Goal: Information Seeking & Learning: Learn about a topic

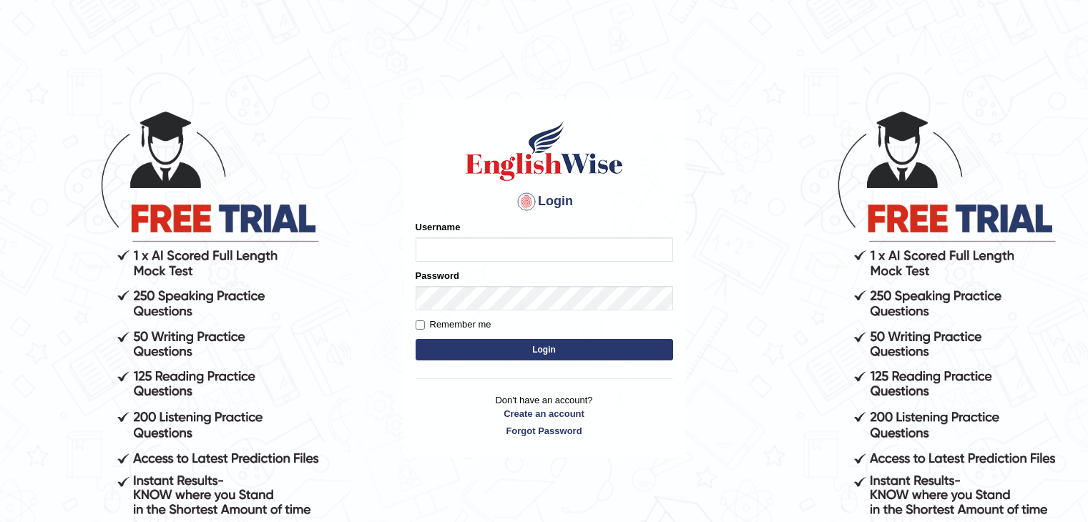
click at [570, 256] on input "Username" at bounding box center [545, 250] width 258 height 24
type input "0404684238"
click at [522, 348] on button "Login" at bounding box center [545, 349] width 258 height 21
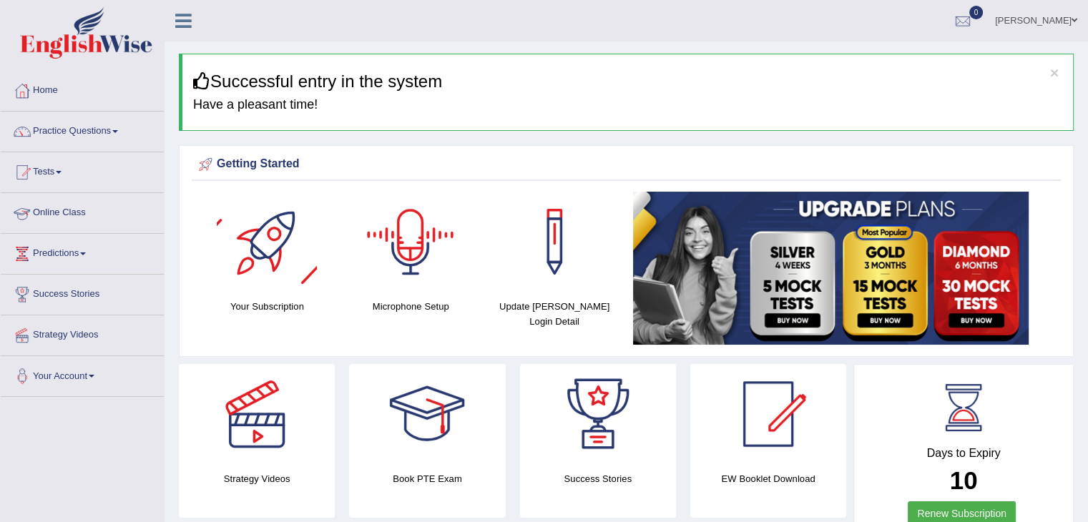
click at [94, 212] on link "Online Class" at bounding box center [82, 211] width 163 height 36
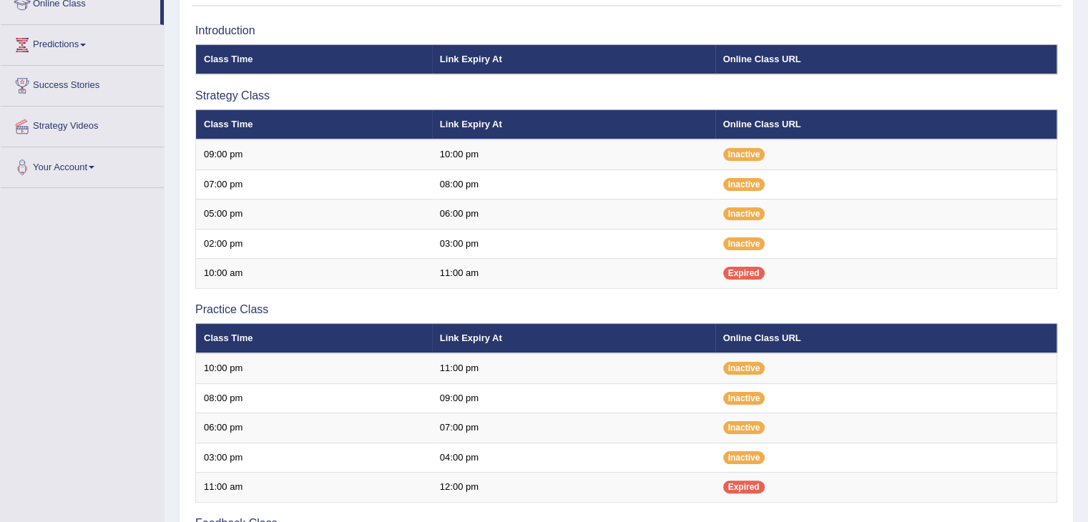
scroll to position [210, 0]
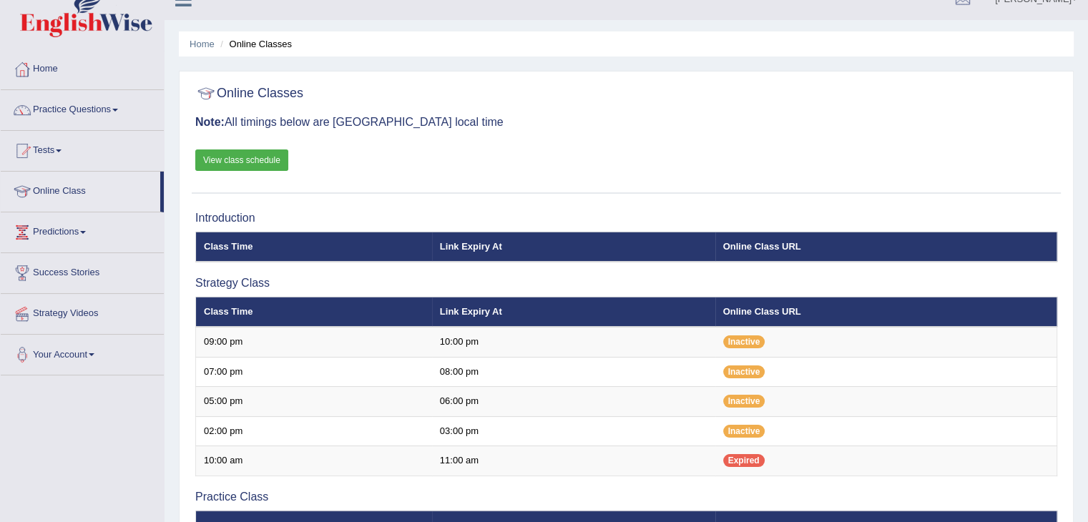
scroll to position [21, 0]
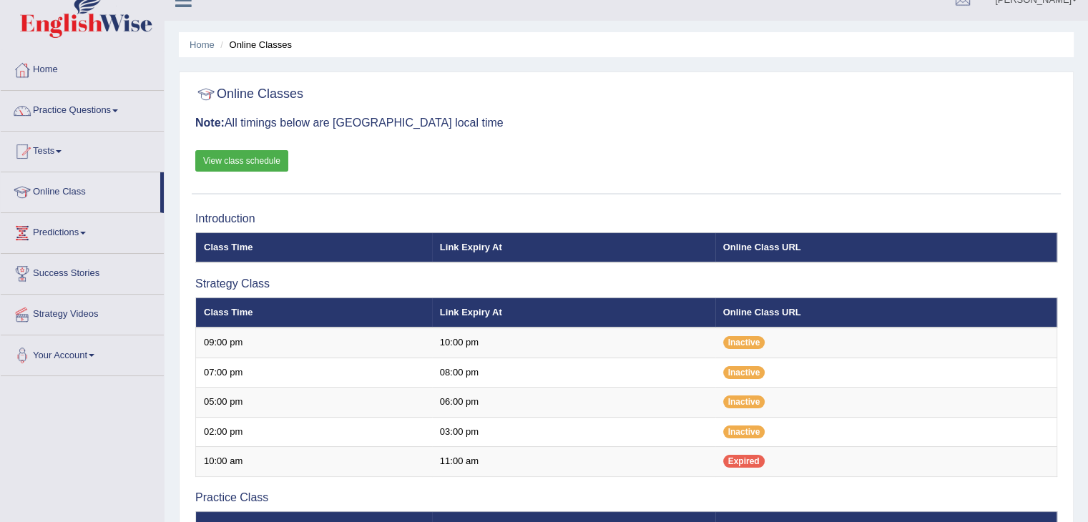
click at [278, 161] on link "View class schedule" at bounding box center [241, 160] width 93 height 21
click at [104, 114] on link "Practice Questions" at bounding box center [82, 109] width 163 height 36
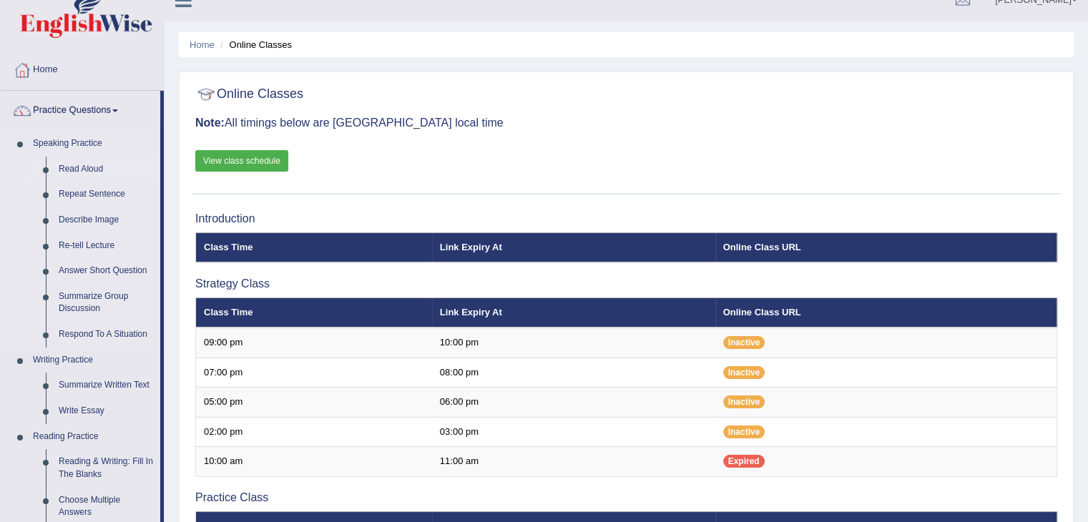
click at [97, 163] on link "Read Aloud" at bounding box center [106, 170] width 108 height 26
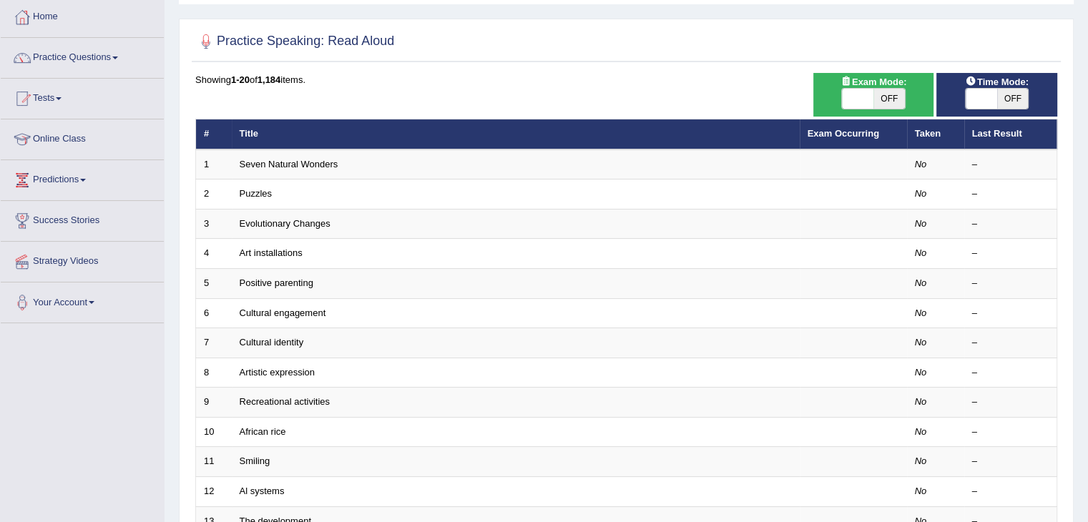
scroll to position [74, 0]
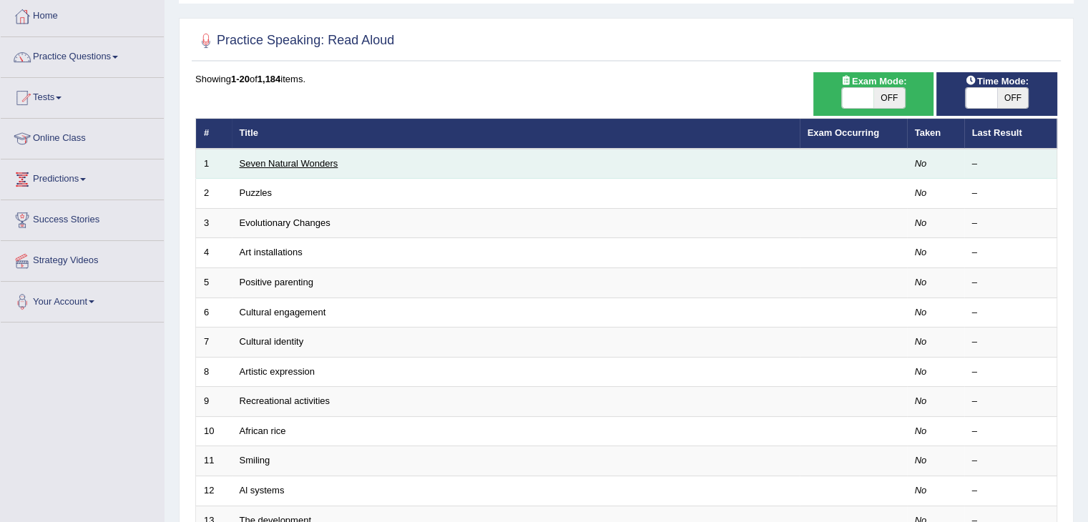
click at [323, 159] on link "Seven Natural Wonders" at bounding box center [289, 163] width 99 height 11
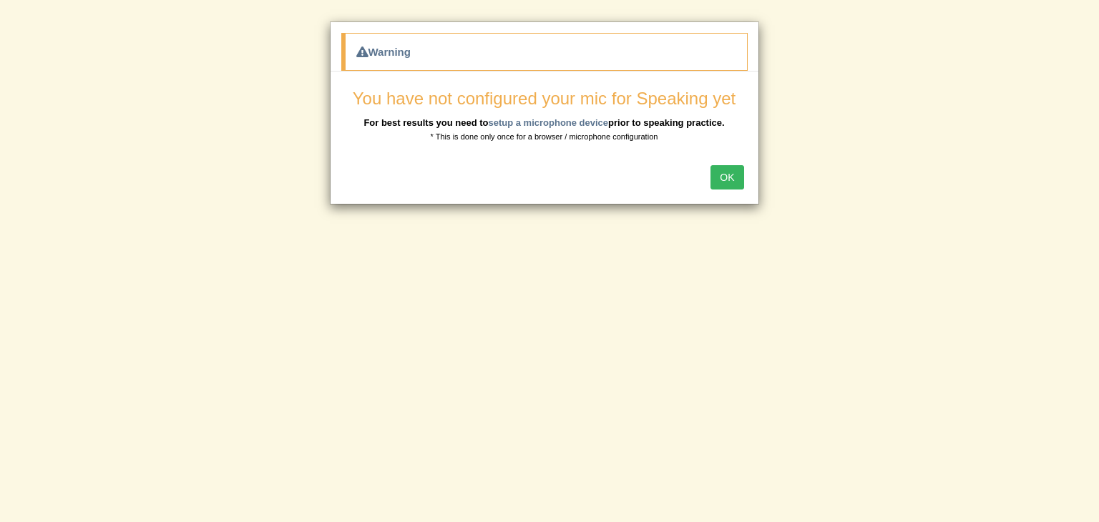
click at [723, 175] on button "OK" at bounding box center [726, 177] width 33 height 24
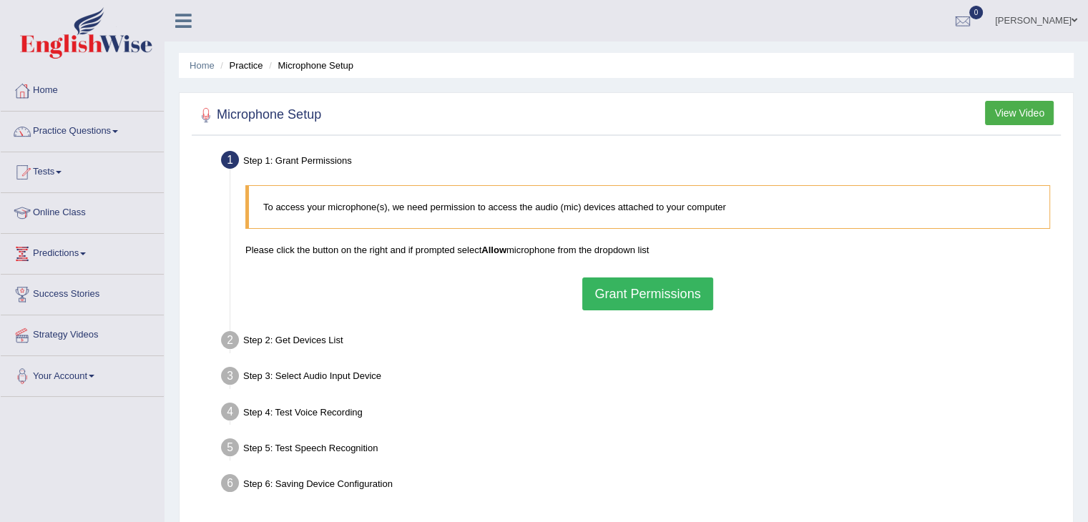
click at [662, 281] on button "Grant Permissions" at bounding box center [647, 294] width 130 height 33
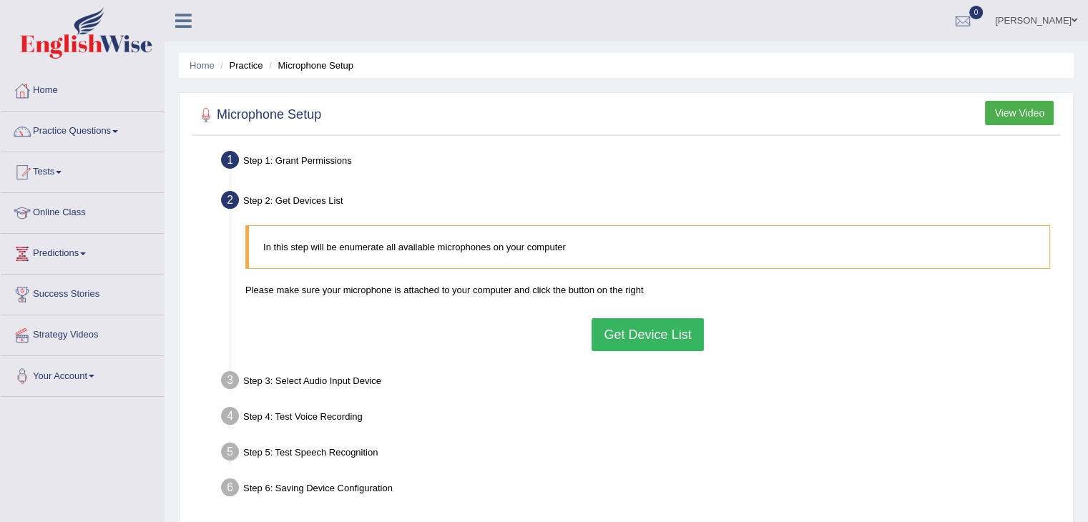
click at [632, 338] on button "Get Device List" at bounding box center [648, 334] width 112 height 33
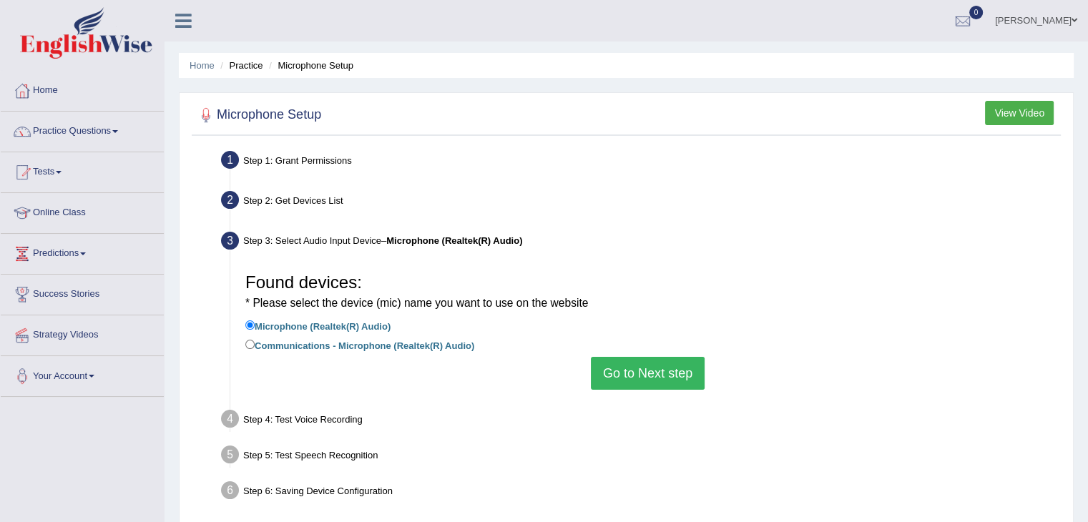
click at [662, 367] on button "Go to Next step" at bounding box center [648, 373] width 114 height 33
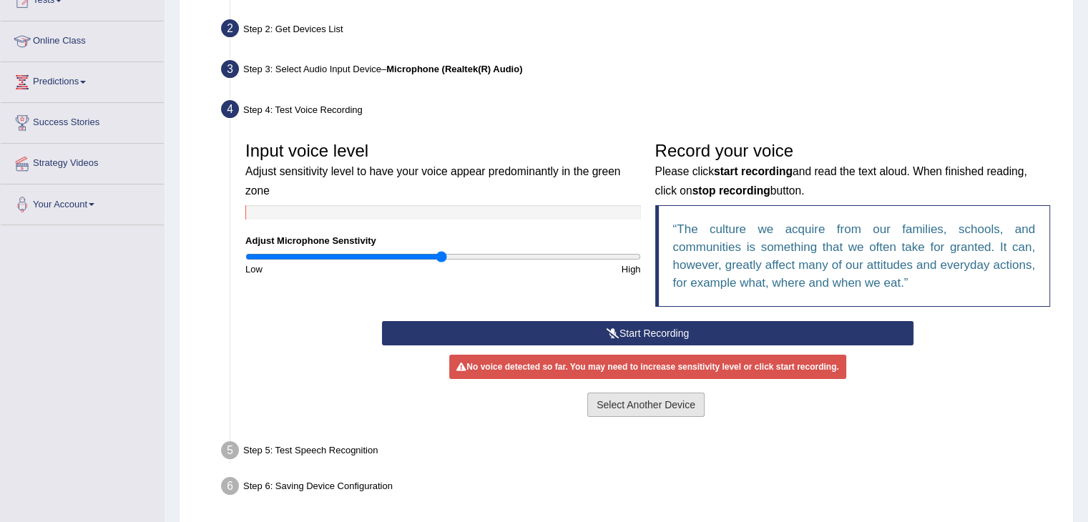
scroll to position [173, 0]
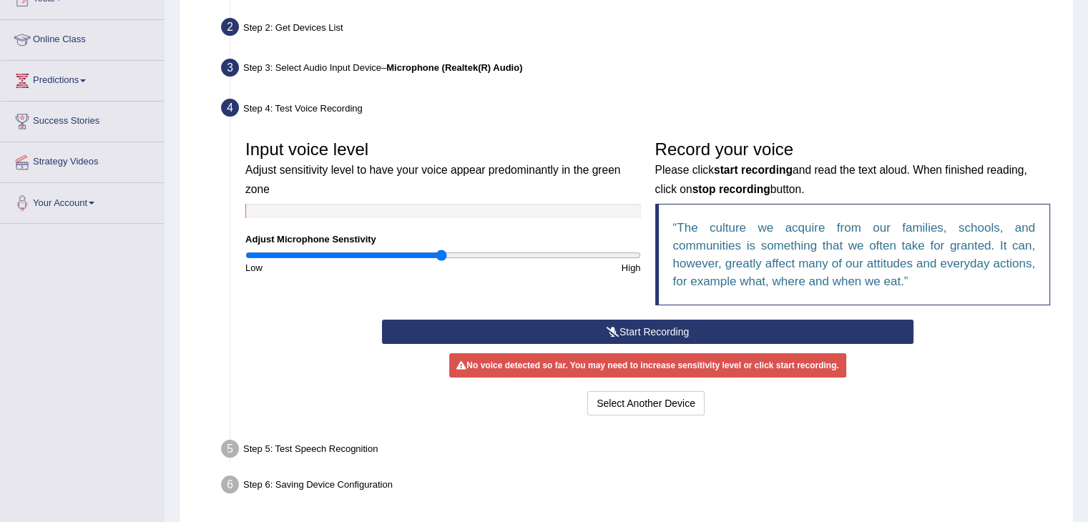
click at [612, 323] on button "Start Recording" at bounding box center [648, 332] width 532 height 24
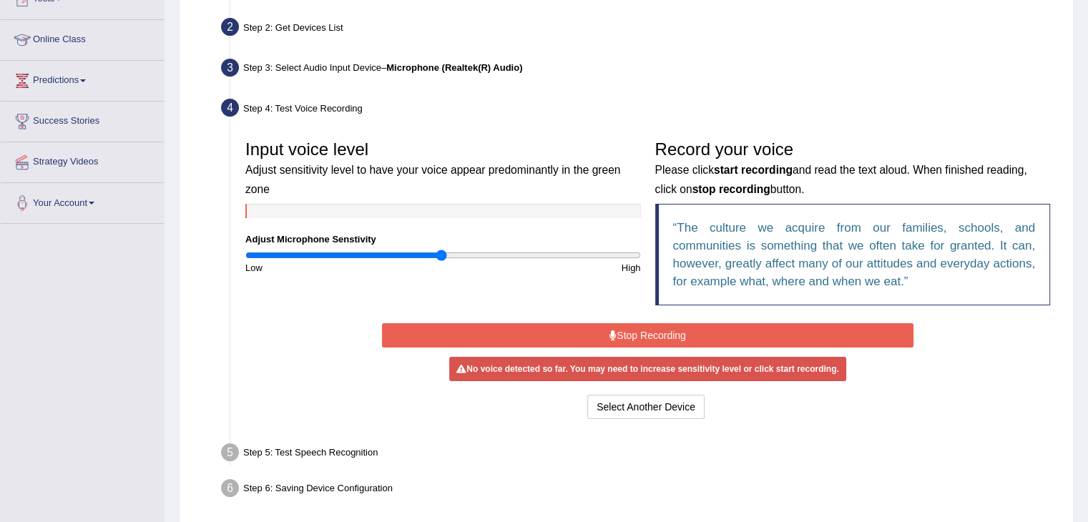
click at [612, 323] on button "Stop Recording" at bounding box center [648, 335] width 532 height 24
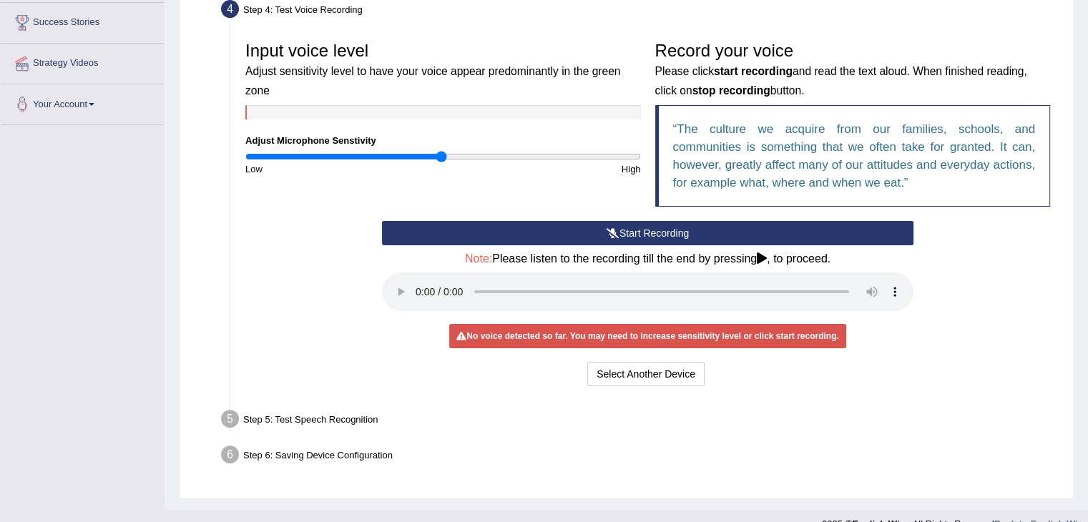
scroll to position [295, 0]
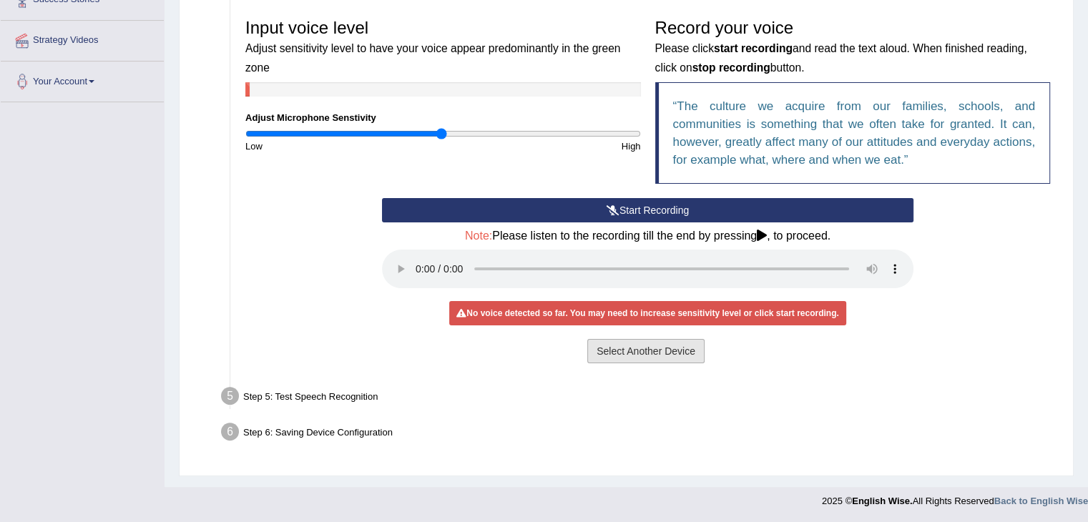
click at [605, 358] on button "Select Another Device" at bounding box center [645, 351] width 117 height 24
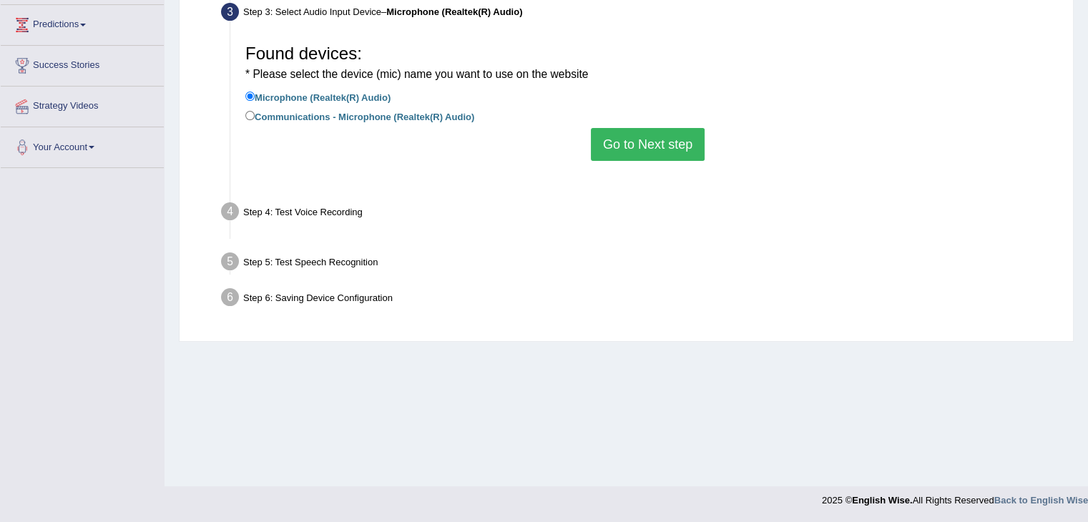
scroll to position [229, 0]
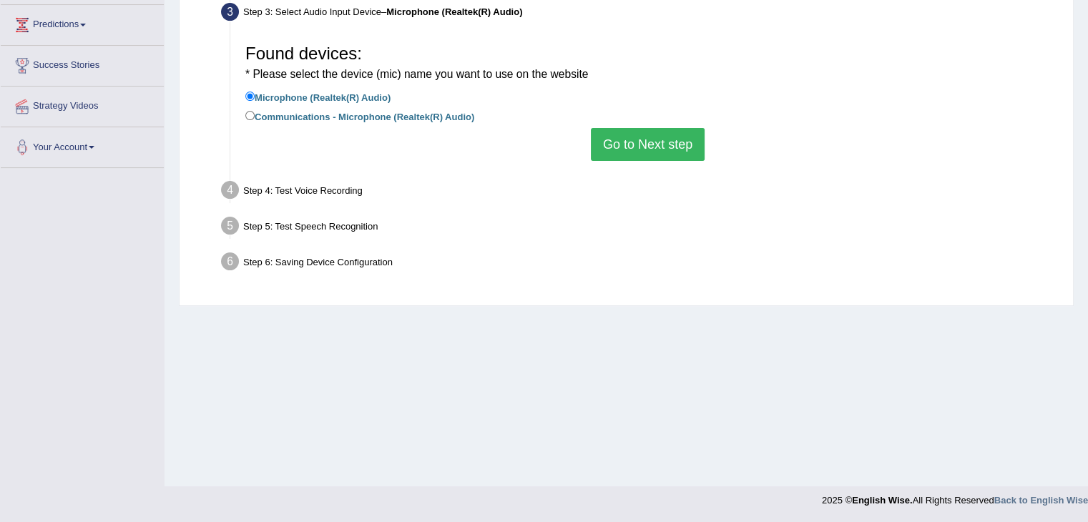
click at [529, 228] on div "Step 5: Test Speech Recognition" at bounding box center [641, 227] width 852 height 31
click at [333, 223] on div "Step 5: Test Speech Recognition" at bounding box center [641, 227] width 852 height 31
drag, startPoint x: 333, startPoint y: 223, endPoint x: 432, endPoint y: 113, distance: 148.4
click at [432, 113] on ul "Step 1: Grant Permissions To access your microphone(s), we need permission to a…" at bounding box center [626, 99] width 862 height 362
click at [432, 113] on label "Communications - Microphone (Realtek(R) Audio)" at bounding box center [359, 116] width 229 height 16
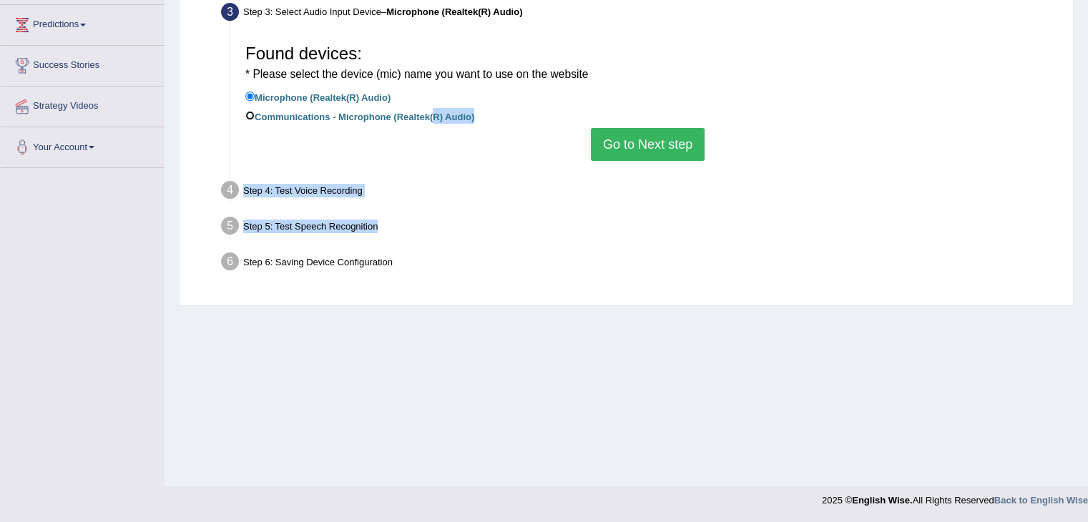
click at [255, 113] on input "Communications - Microphone (Realtek(R) Audio)" at bounding box center [249, 115] width 9 height 9
radio input "true"
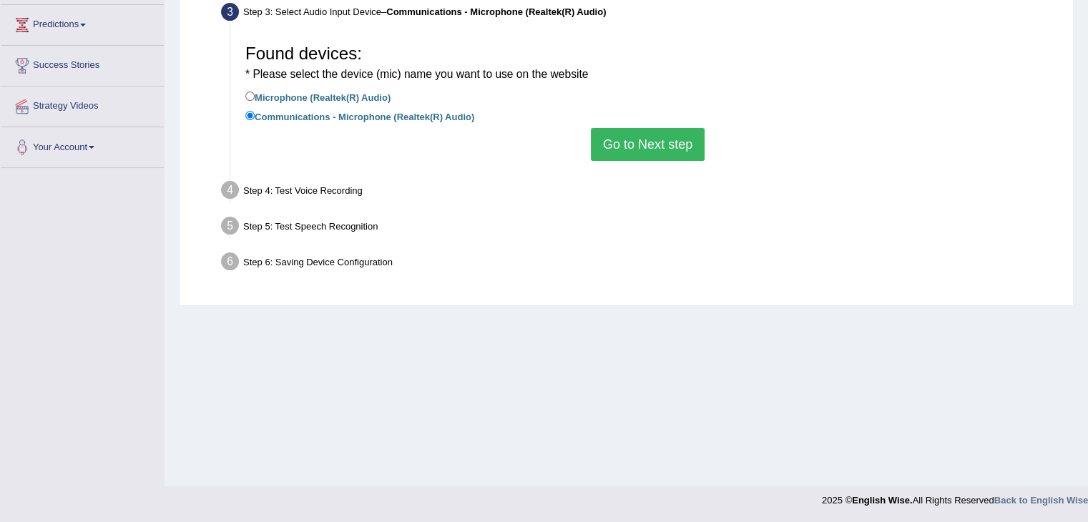
click at [630, 142] on button "Go to Next step" at bounding box center [648, 144] width 114 height 33
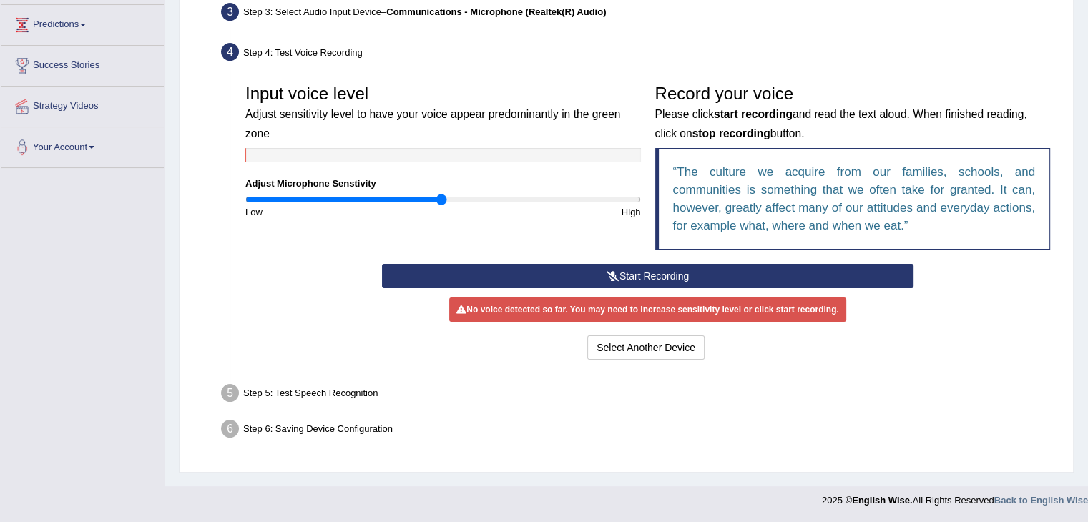
click at [459, 383] on div "Step 5: Test Speech Recognition" at bounding box center [641, 395] width 852 height 31
click at [590, 280] on button "Start Recording" at bounding box center [648, 276] width 532 height 24
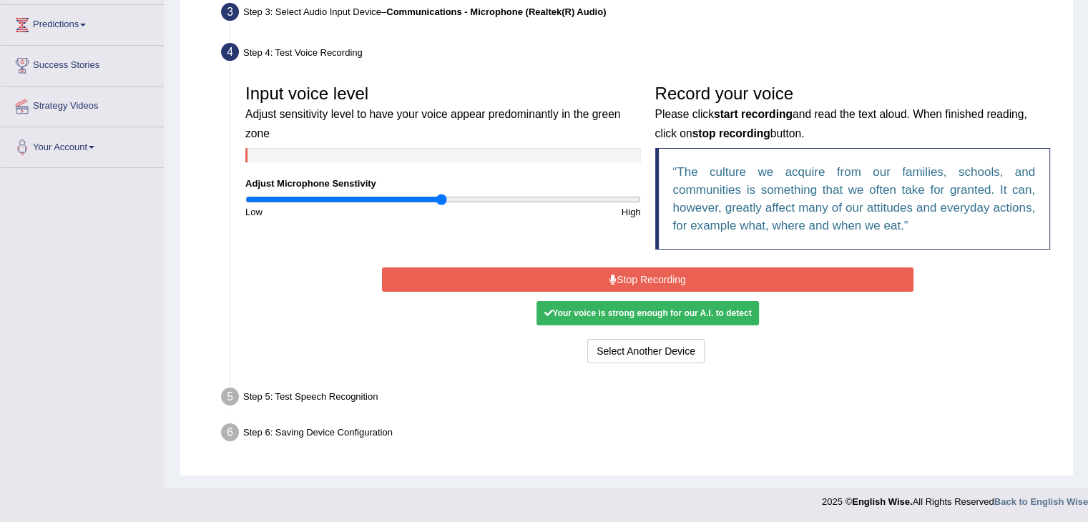
click at [593, 283] on button "Stop Recording" at bounding box center [648, 280] width 532 height 24
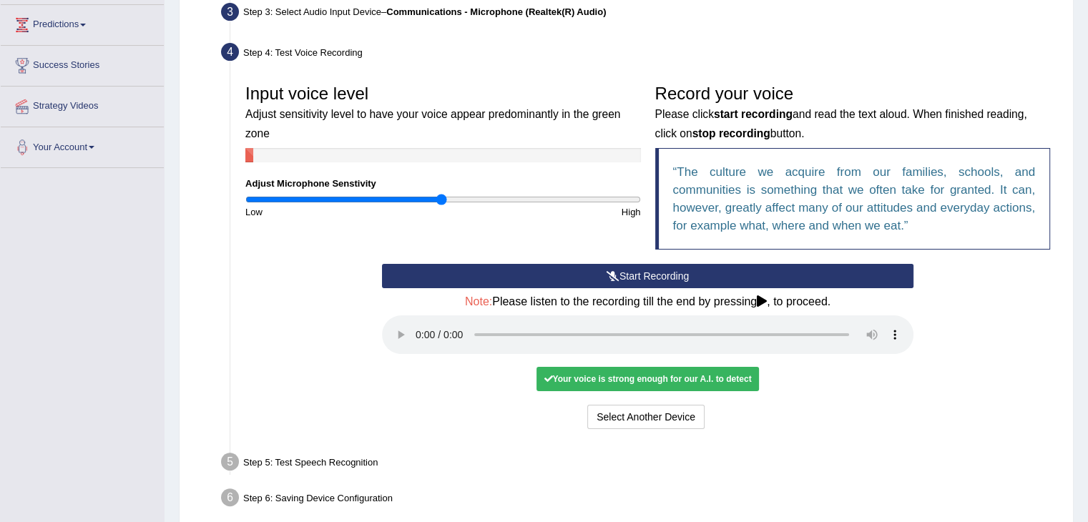
click at [627, 382] on div "Your voice is strong enough for our A.I. to detect" at bounding box center [648, 379] width 222 height 24
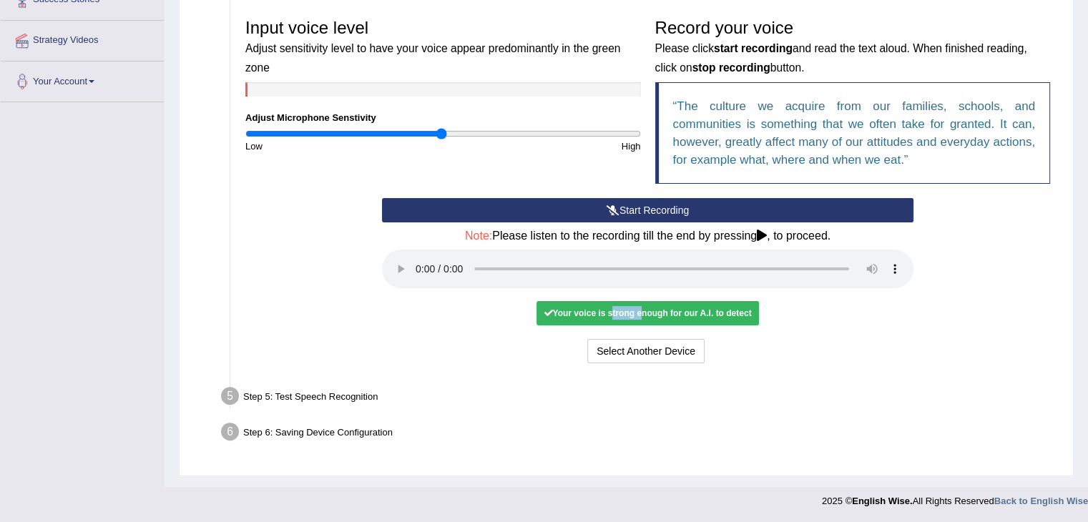
scroll to position [295, 0]
drag, startPoint x: 338, startPoint y: 386, endPoint x: 335, endPoint y: 404, distance: 18.2
click at [335, 404] on div "Step 5: Test Speech Recognition" at bounding box center [641, 398] width 852 height 31
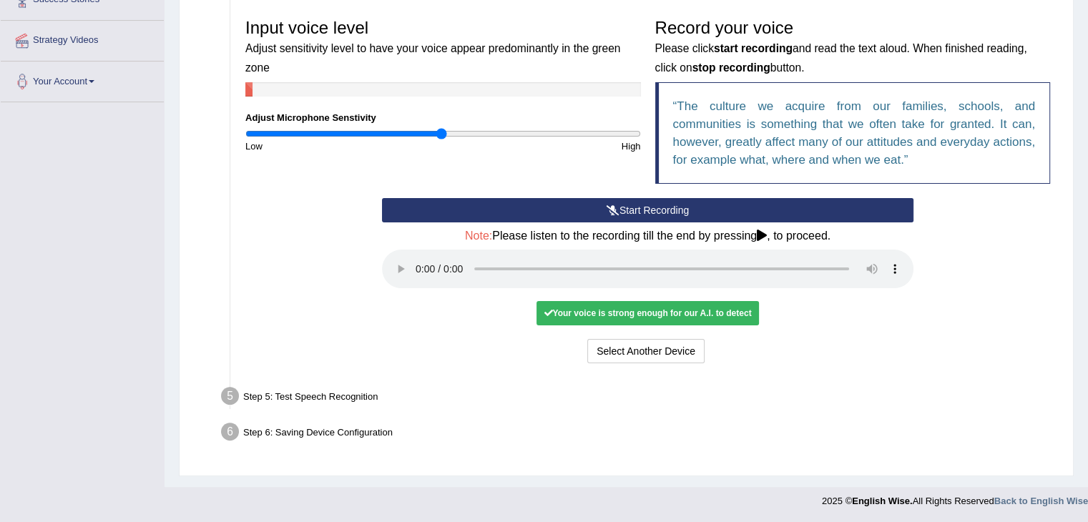
click at [631, 315] on div "Your voice is strong enough for our A.I. to detect" at bounding box center [648, 313] width 222 height 24
click at [361, 396] on div "Step 5: Test Speech Recognition" at bounding box center [641, 398] width 852 height 31
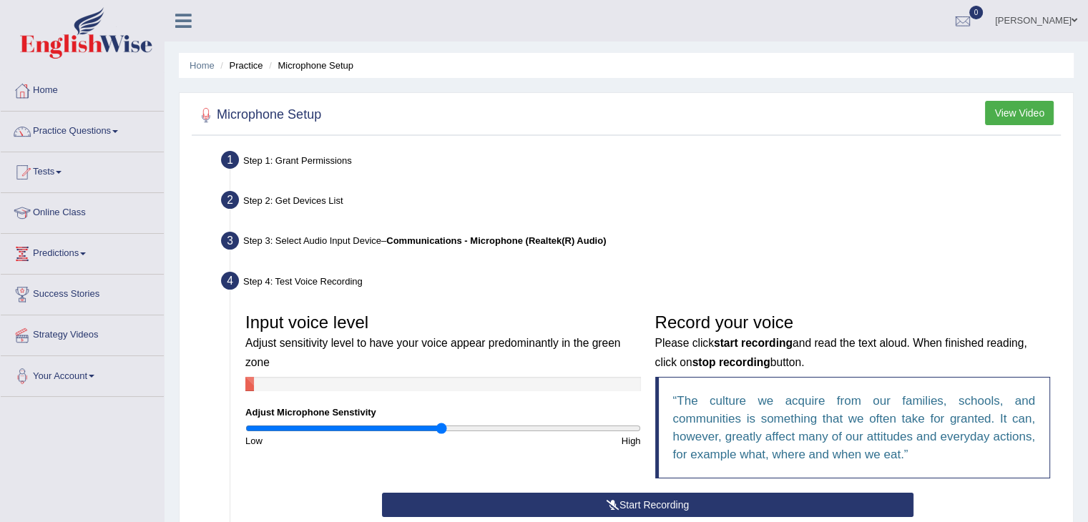
scroll to position [0, 0]
click at [989, 109] on button "View Video" at bounding box center [1019, 113] width 69 height 24
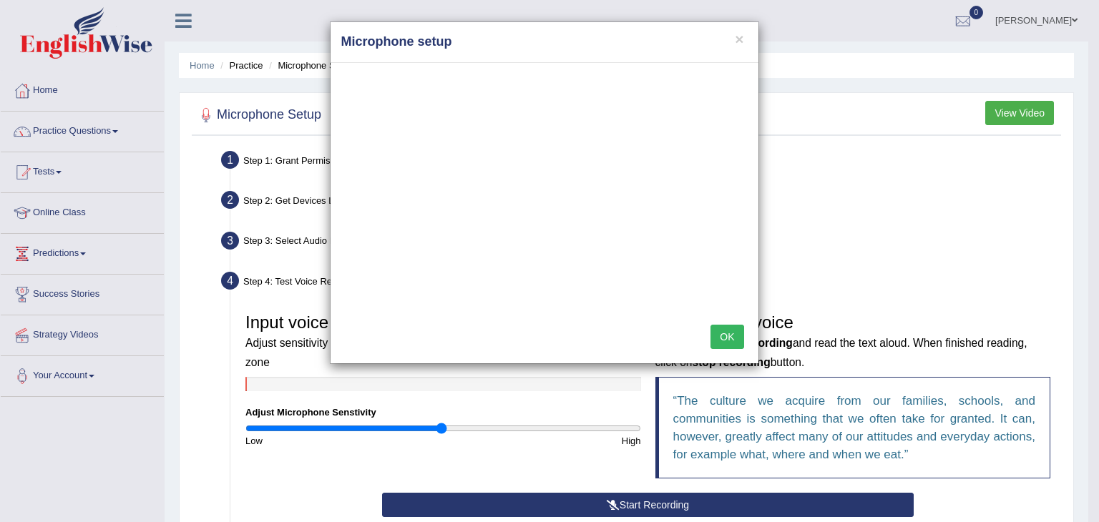
click at [732, 333] on button "OK" at bounding box center [726, 337] width 33 height 24
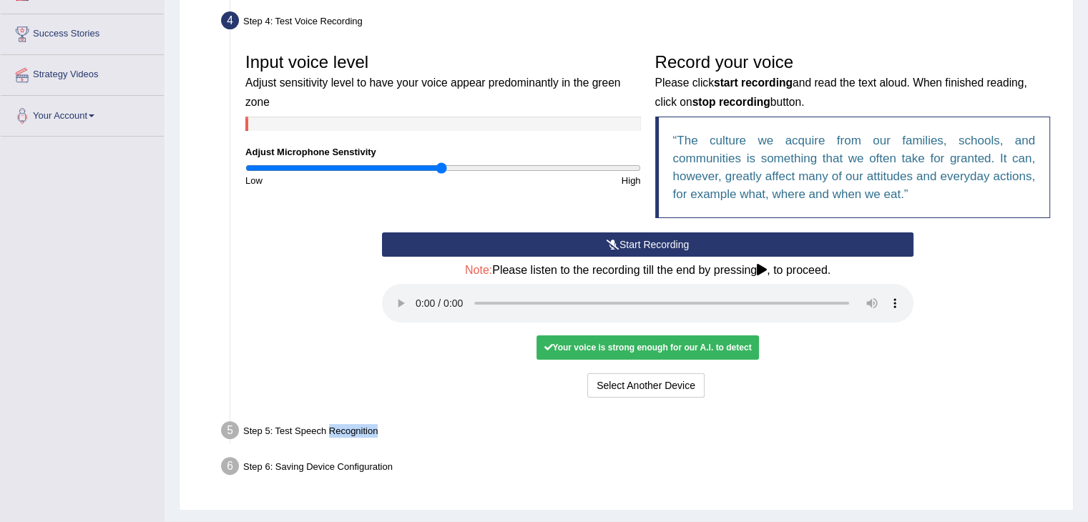
scroll to position [285, 0]
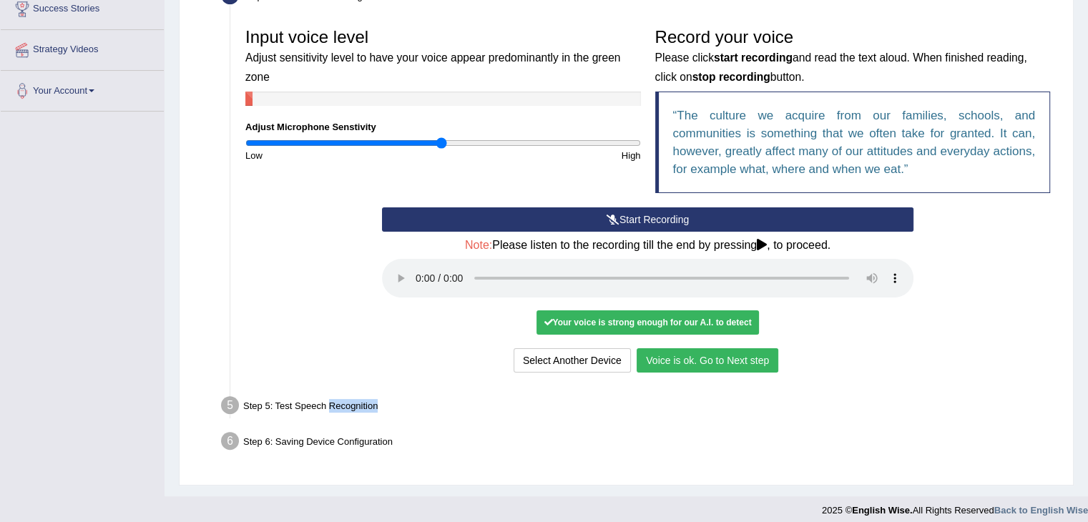
click at [655, 361] on button "Voice is ok. Go to Next step" at bounding box center [708, 360] width 142 height 24
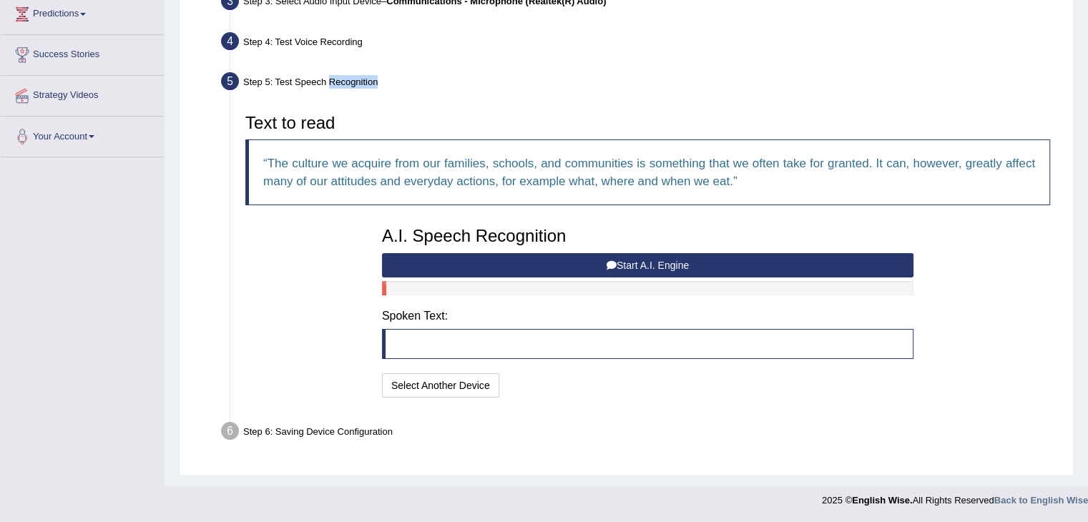
scroll to position [238, 0]
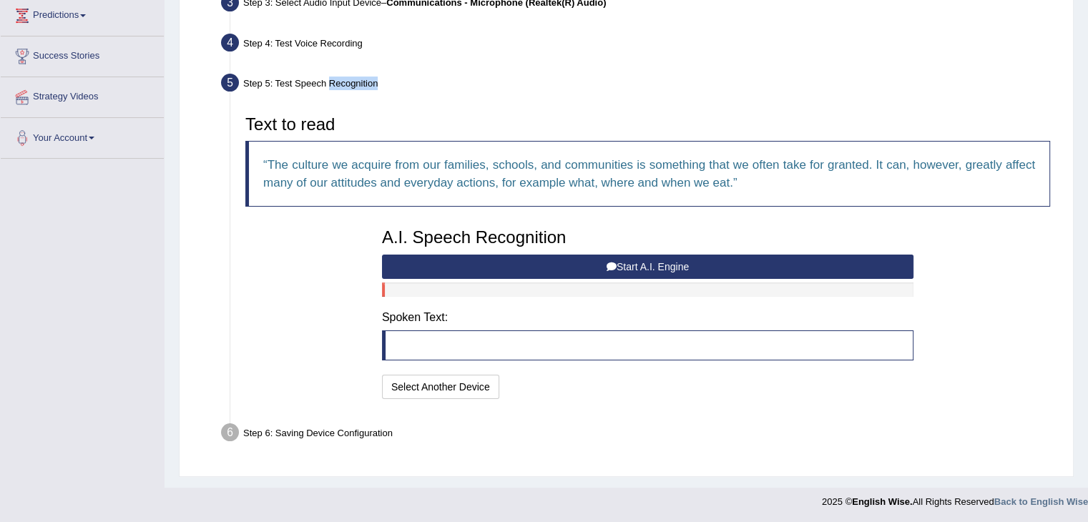
click at [615, 262] on button "Start A.I. Engine" at bounding box center [648, 267] width 532 height 24
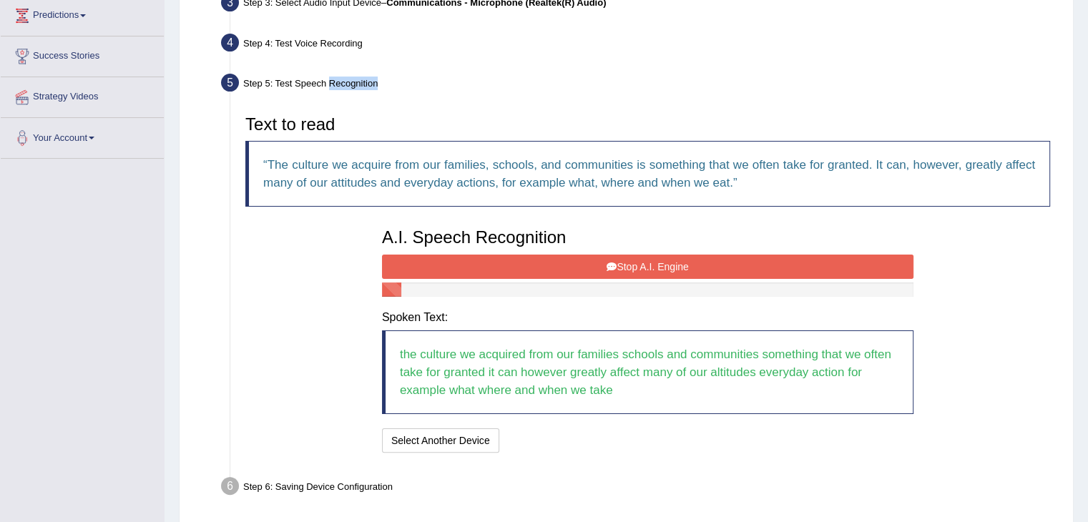
click at [583, 266] on button "Stop A.I. Engine" at bounding box center [648, 267] width 532 height 24
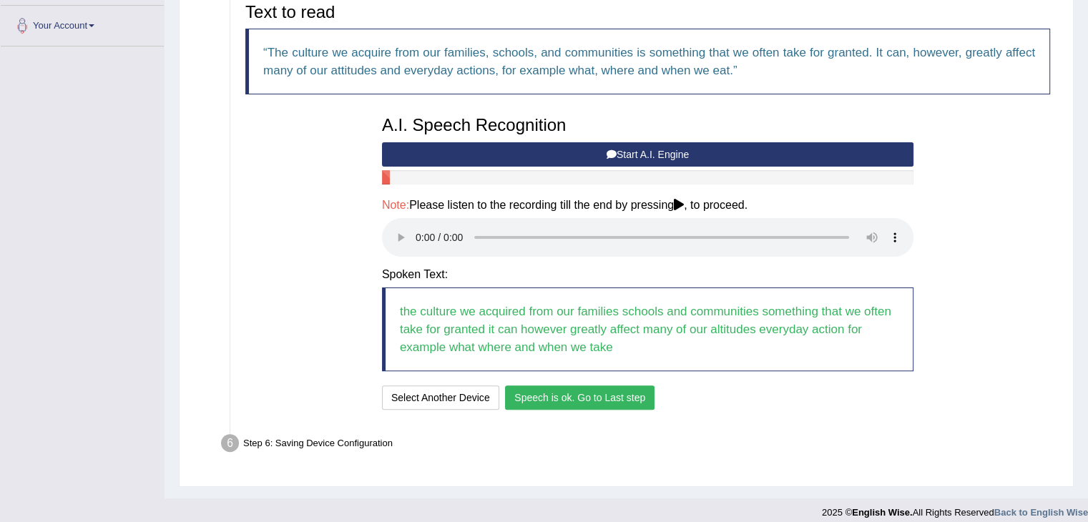
scroll to position [361, 0]
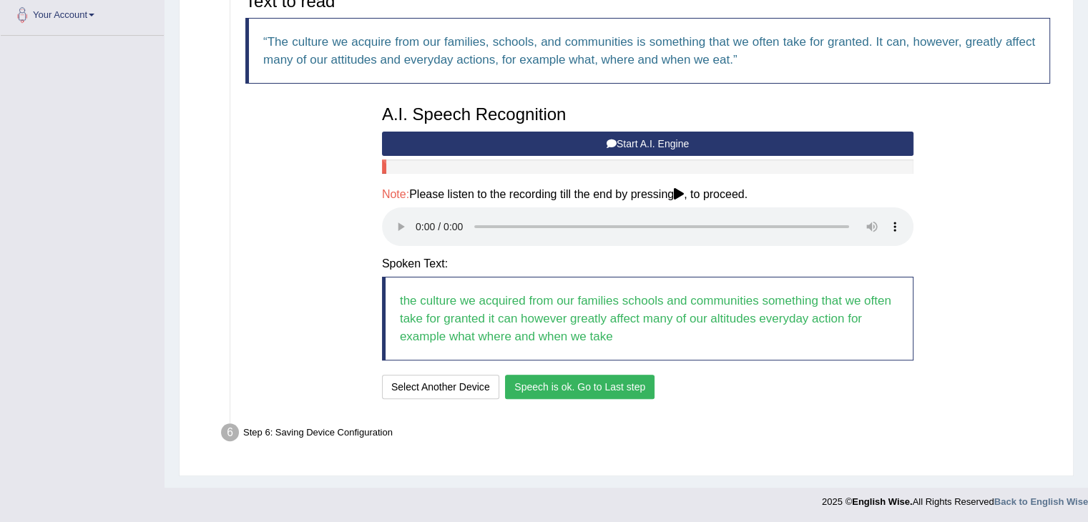
click at [605, 384] on button "Speech is ok. Go to Last step" at bounding box center [580, 387] width 150 height 24
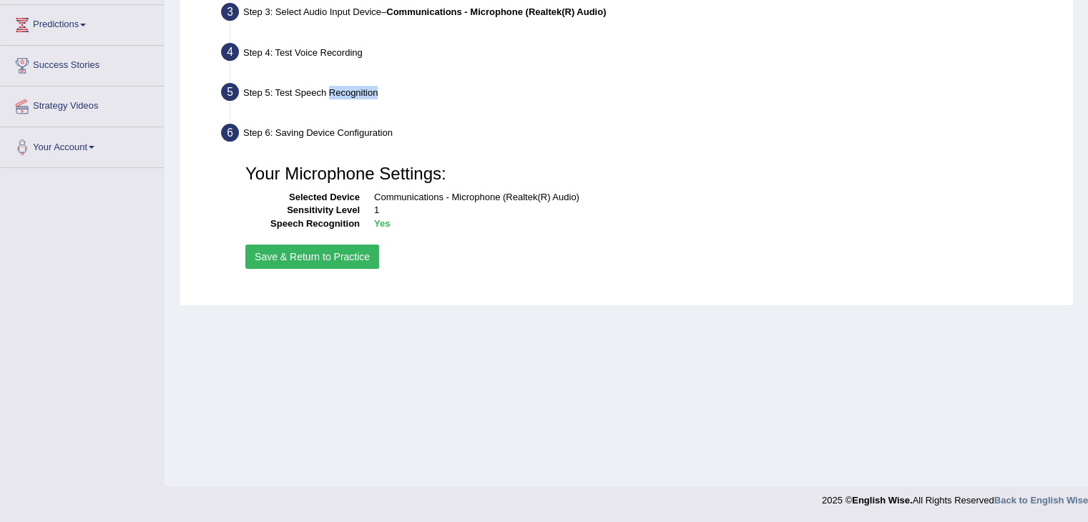
click at [359, 255] on button "Save & Return to Practice" at bounding box center [312, 257] width 134 height 24
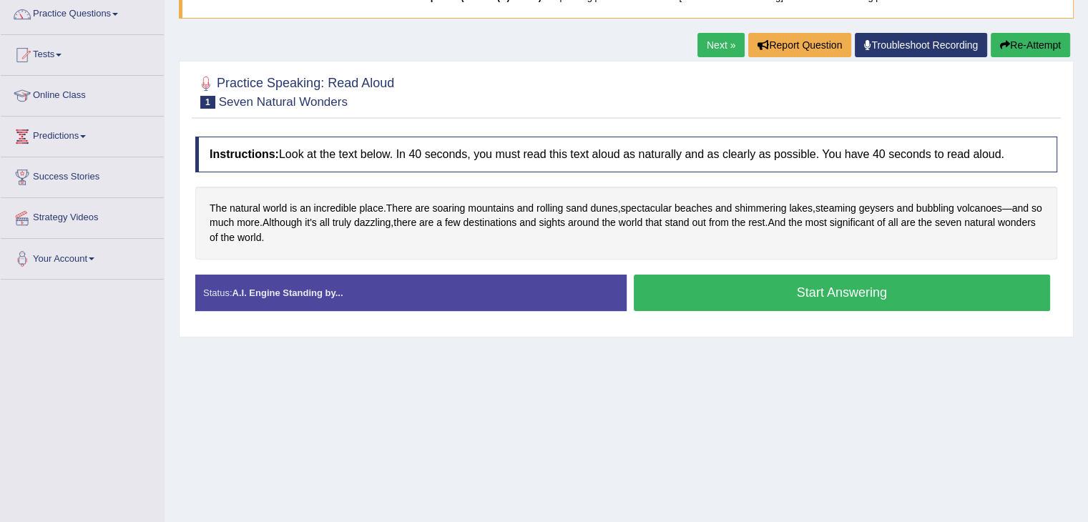
scroll to position [120, 0]
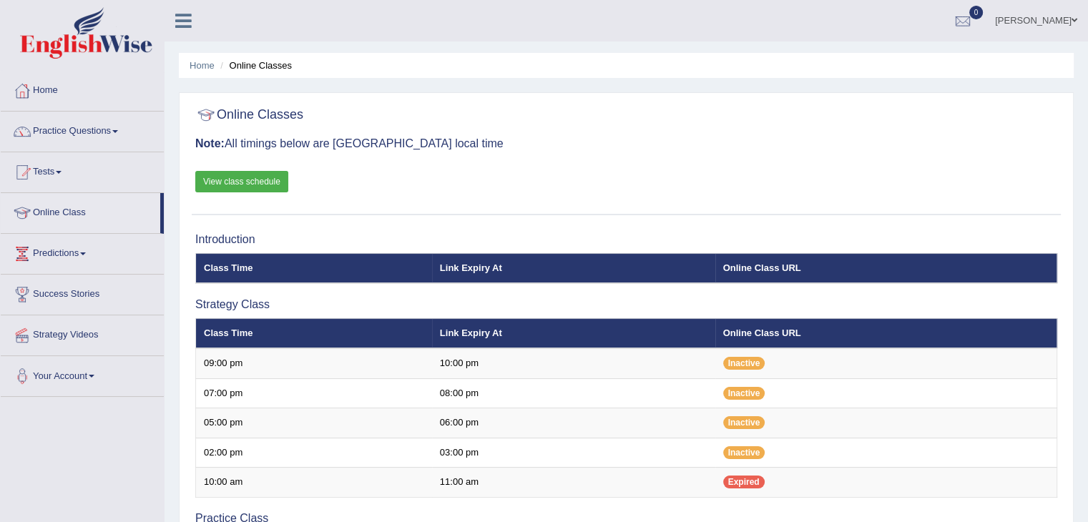
click at [1080, 187] on div "Home Online Classes Online Classes Note: All timings below are Melbourne local …" at bounding box center [627, 472] width 924 height 945
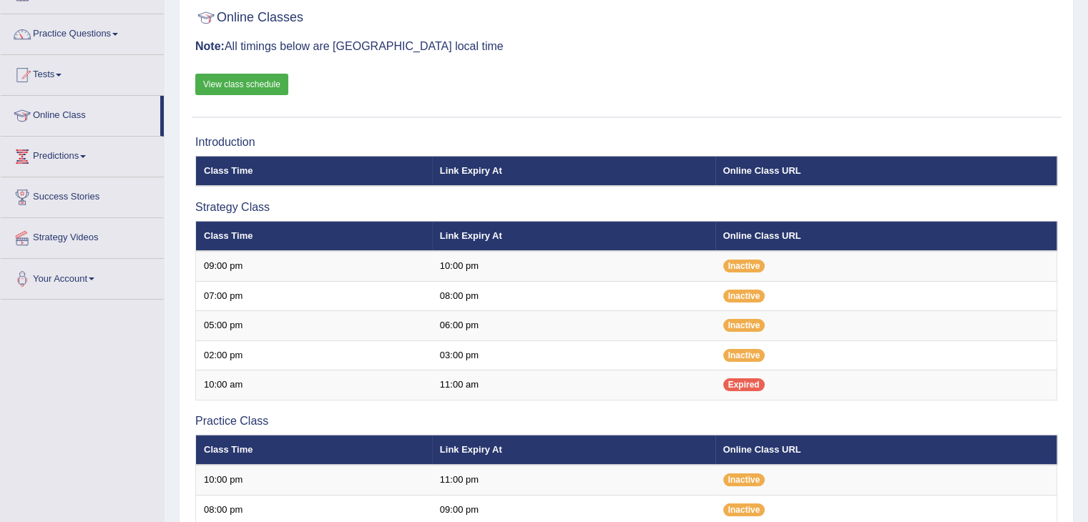
scroll to position [102, 0]
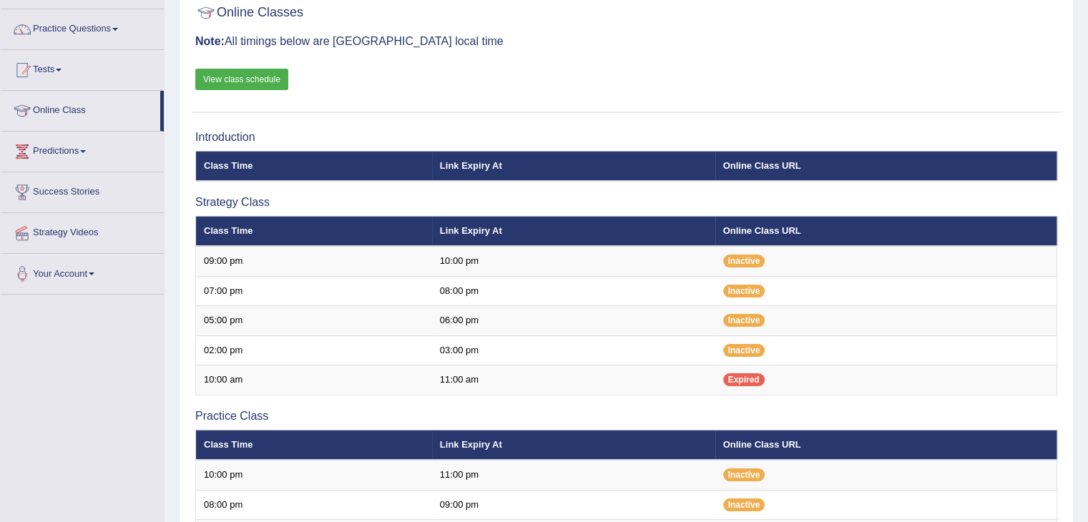
scroll to position [102, 0]
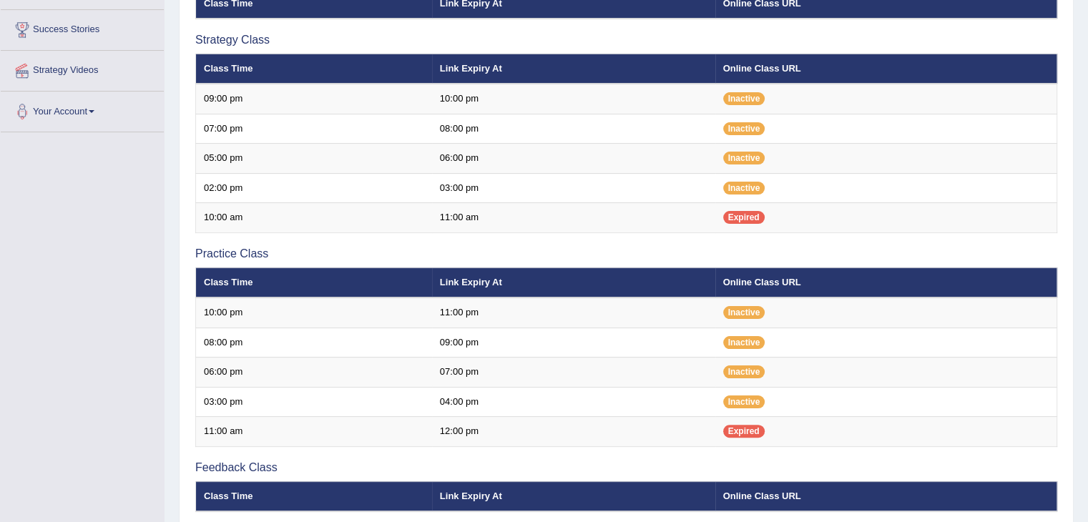
scroll to position [275, 0]
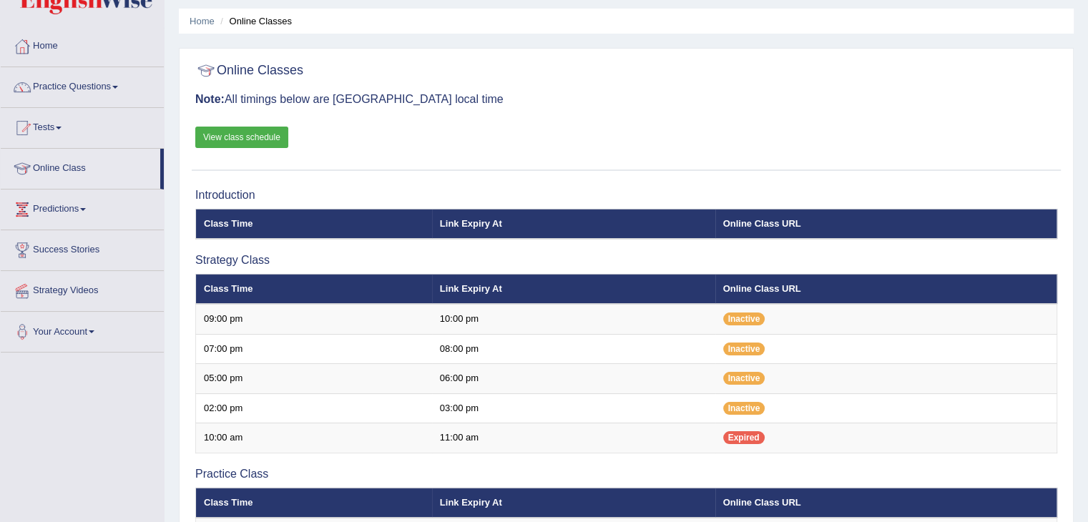
scroll to position [43, 0]
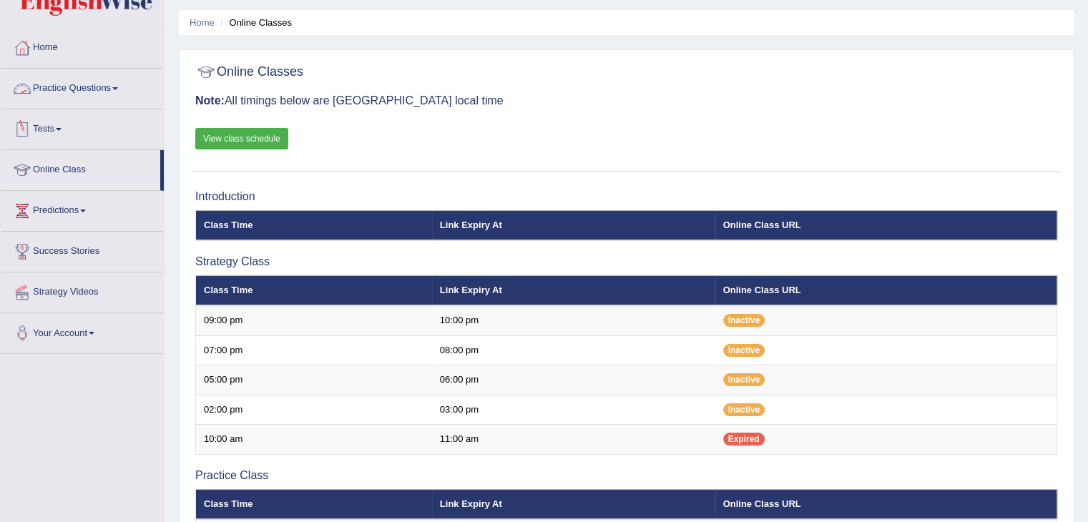
click at [77, 97] on link "Practice Questions" at bounding box center [82, 87] width 163 height 36
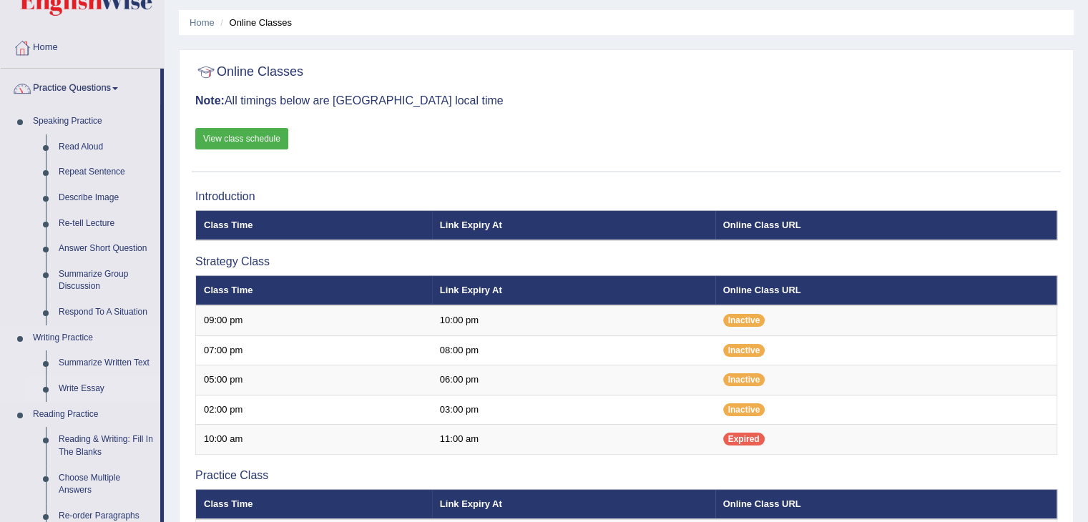
click at [93, 389] on link "Write Essay" at bounding box center [106, 389] width 108 height 26
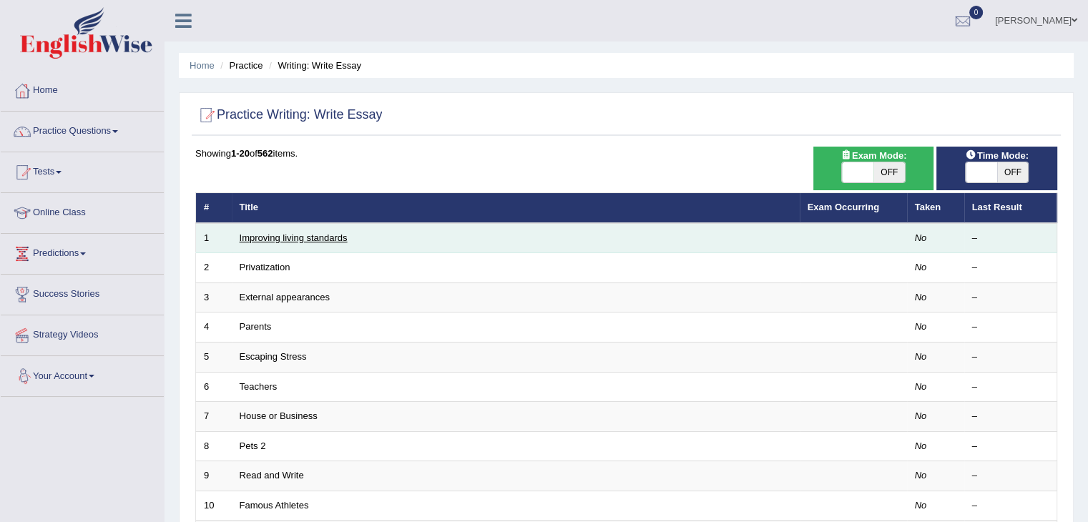
click at [258, 236] on link "Improving living standards" at bounding box center [294, 238] width 108 height 11
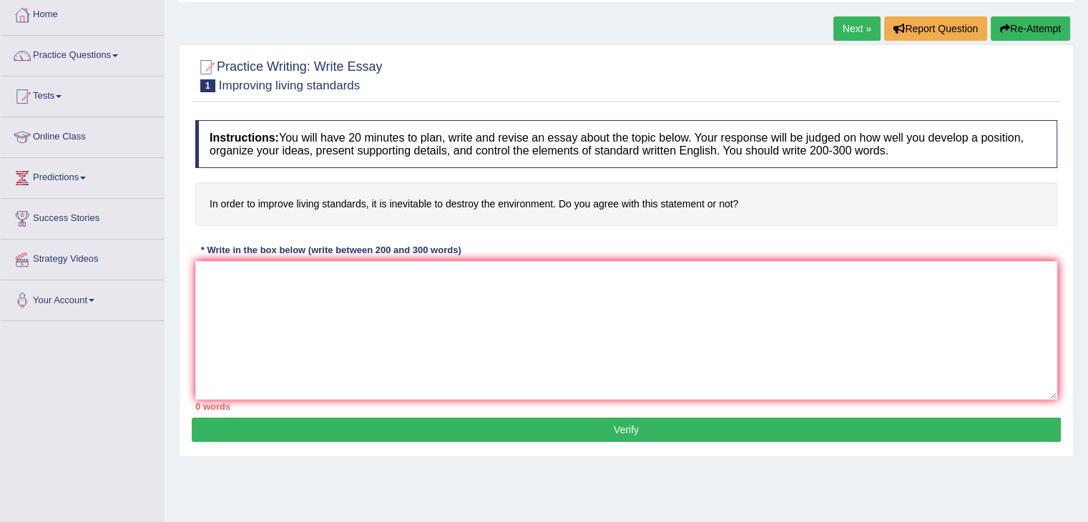
scroll to position [77, 0]
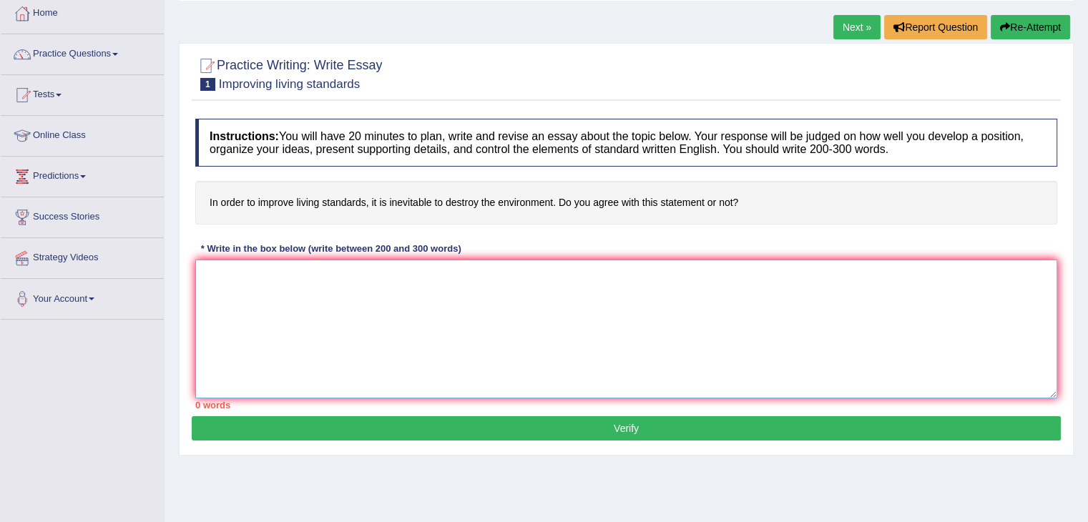
click at [313, 356] on textarea at bounding box center [626, 329] width 862 height 139
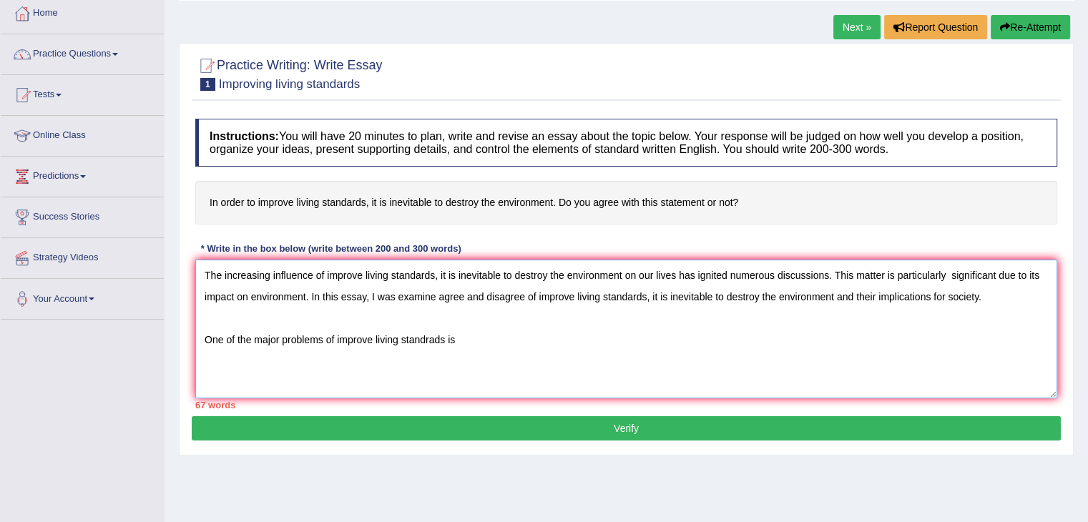
type textarea "The increasing influence of improve living standards, it is inevitable to destr…"
drag, startPoint x: 549, startPoint y: 197, endPoint x: 438, endPoint y: 212, distance: 112.7
click at [438, 212] on h4 "In order to improve living standards, it is inevitable to destroy the environme…" at bounding box center [626, 203] width 862 height 44
drag, startPoint x: 552, startPoint y: 201, endPoint x: 471, endPoint y: 197, distance: 81.6
click at [471, 197] on h4 "In order to improve living standards, it is inevitable to destroy the environme…" at bounding box center [626, 203] width 862 height 44
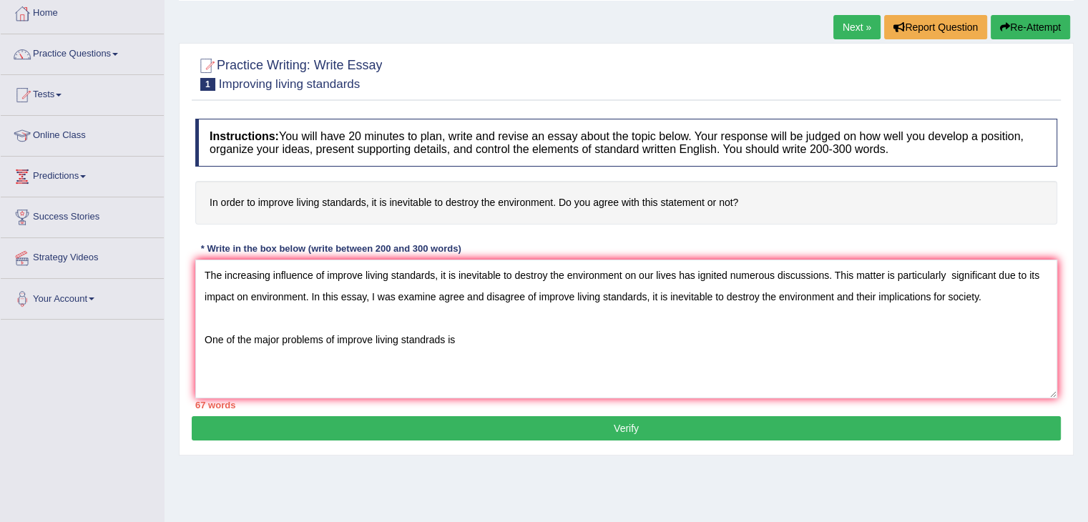
drag, startPoint x: 260, startPoint y: 200, endPoint x: 479, endPoint y: 216, distance: 218.8
click at [479, 216] on h4 "In order to improve living standards, it is inevitable to destroy the environme…" at bounding box center [626, 203] width 862 height 44
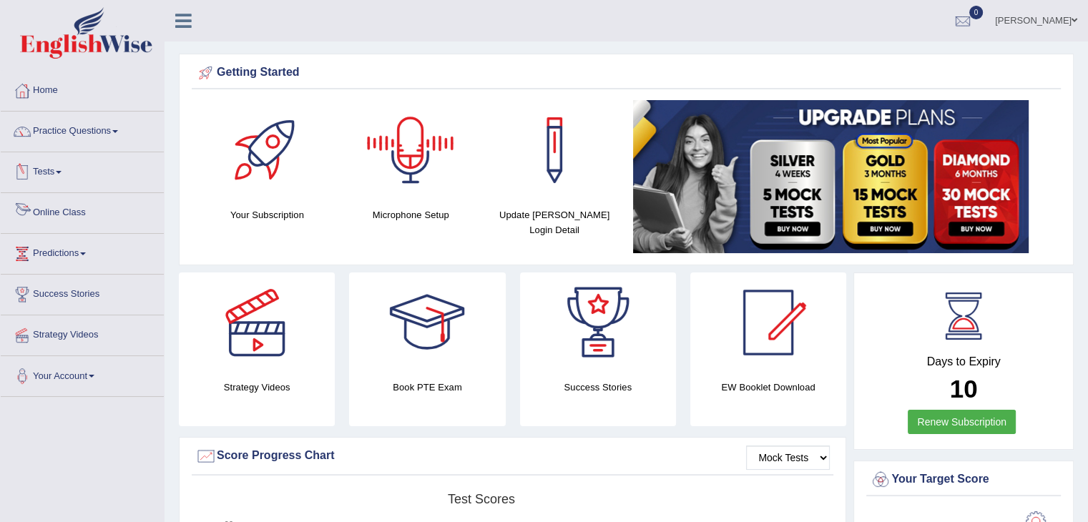
click at [86, 210] on link "Online Class" at bounding box center [82, 211] width 163 height 36
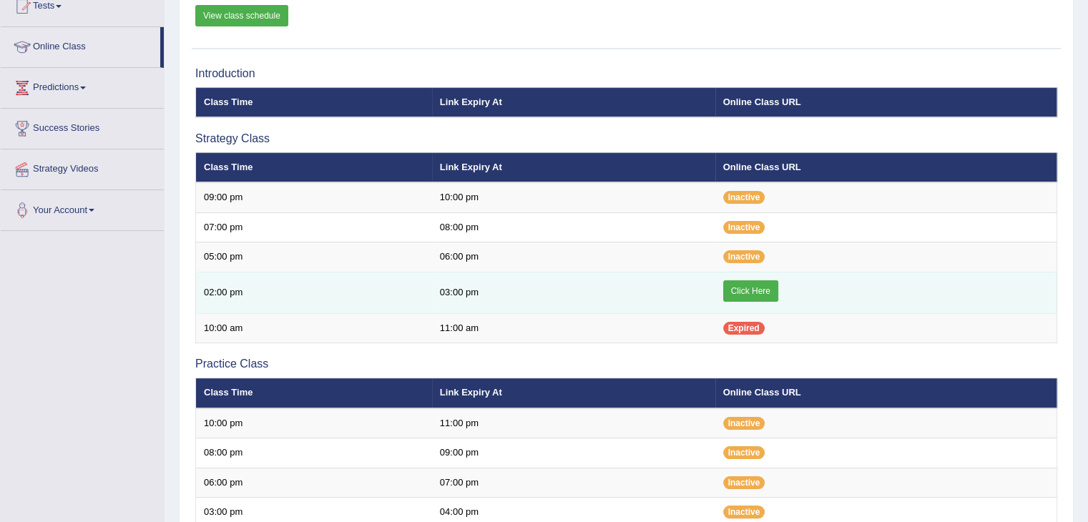
click at [741, 293] on link "Click Here" at bounding box center [750, 290] width 55 height 21
click at [768, 292] on link "Click Here" at bounding box center [750, 290] width 55 height 21
click at [739, 290] on link "Click Here" at bounding box center [750, 290] width 55 height 21
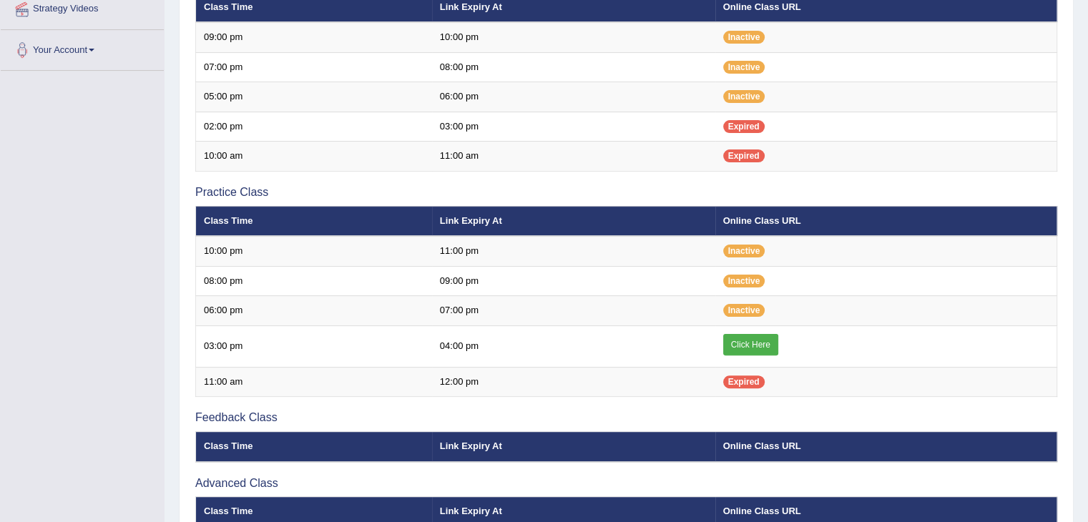
scroll to position [329, 0]
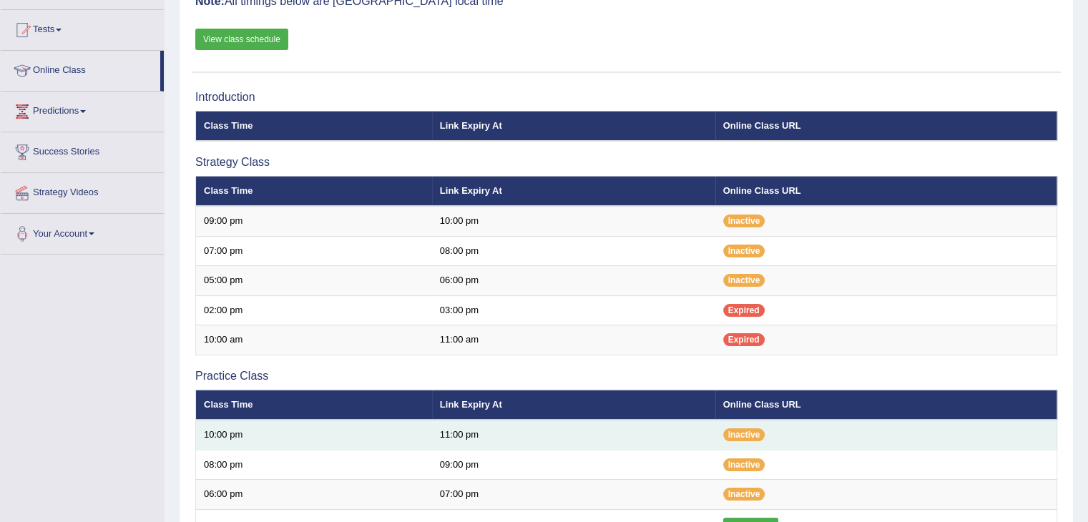
scroll to position [133, 0]
